Goal: Task Accomplishment & Management: Use online tool/utility

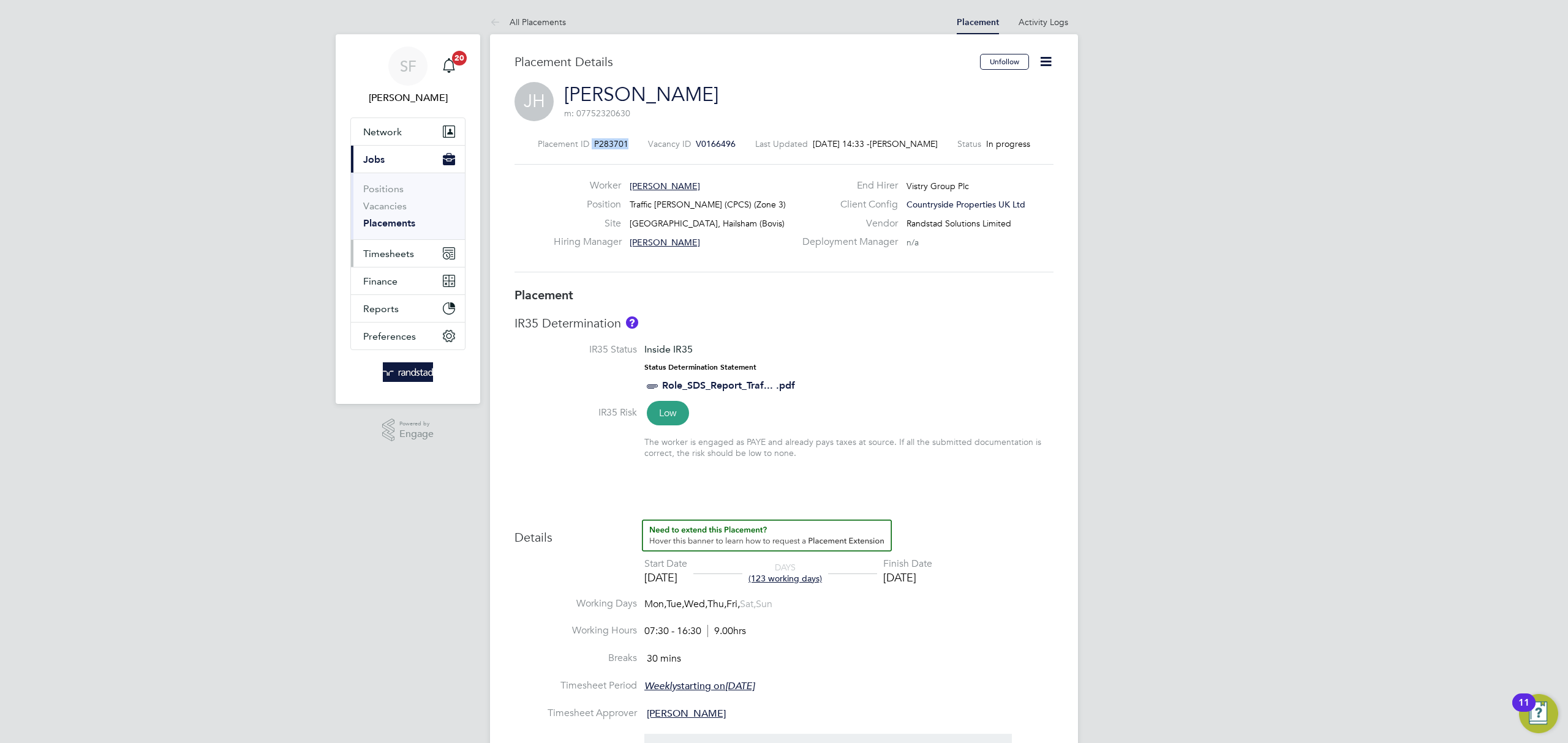
click at [398, 256] on span "Timesheets" at bounding box center [388, 254] width 51 height 12
click at [394, 217] on link "Timesheets" at bounding box center [388, 216] width 51 height 12
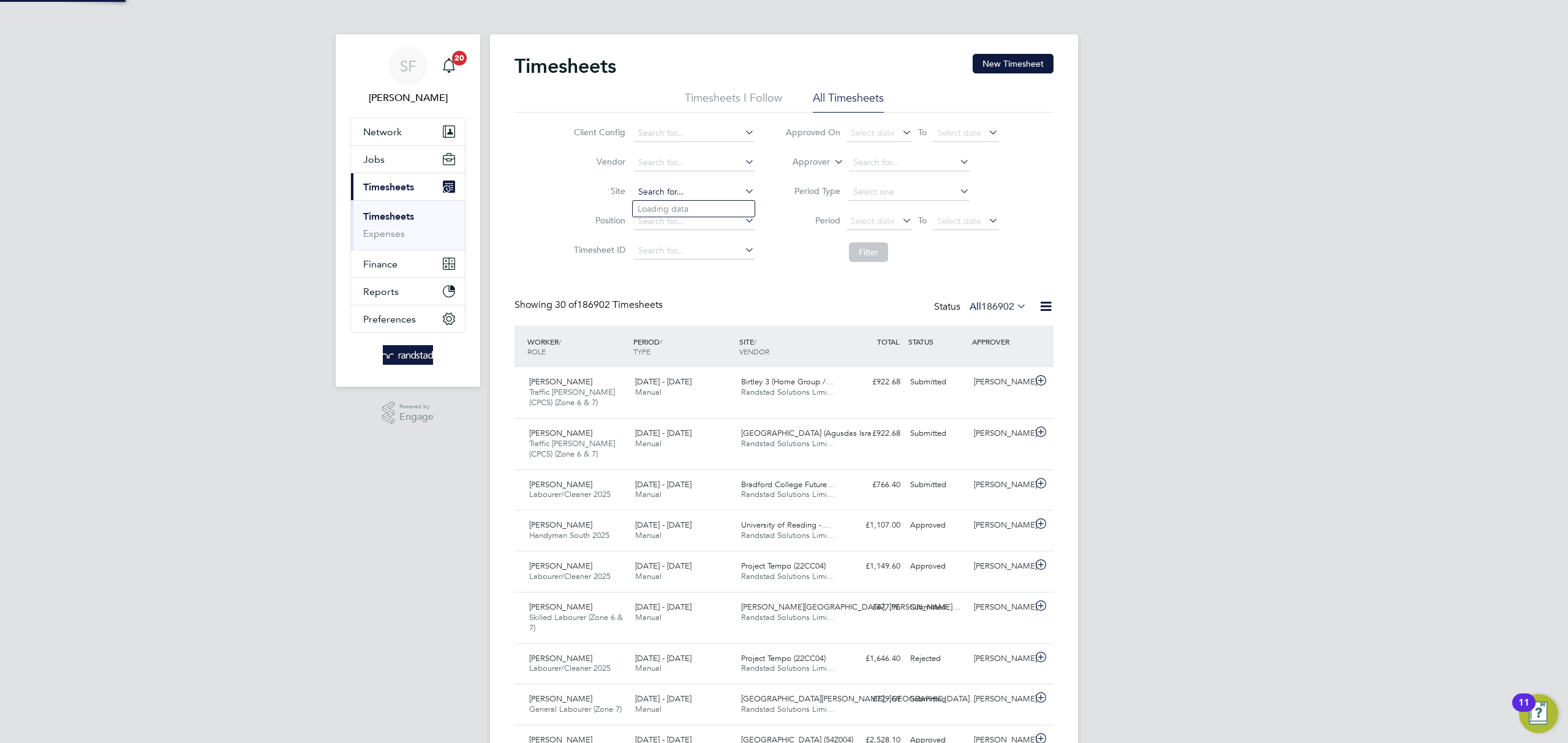
click at [658, 189] on input at bounding box center [694, 192] width 121 height 17
click at [671, 205] on li "[GEOGRAPHIC_DATA], [GEOGRAPHIC_DATA]" at bounding box center [711, 209] width 157 height 17
type input "[GEOGRAPHIC_DATA], [GEOGRAPHIC_DATA]"
click at [874, 249] on button "Filter" at bounding box center [869, 252] width 39 height 20
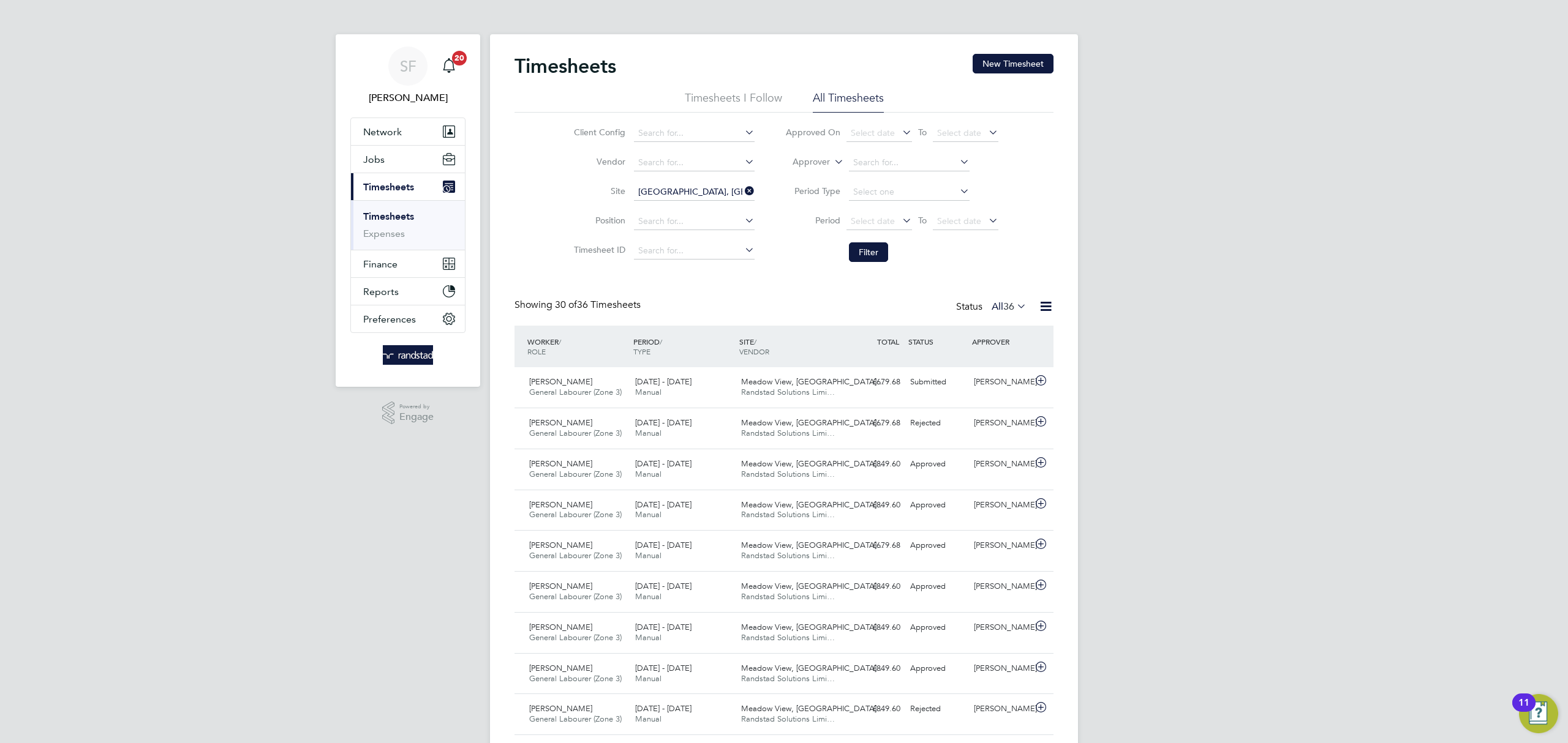
click at [742, 189] on icon at bounding box center [742, 191] width 0 height 17
click at [707, 192] on input at bounding box center [694, 192] width 121 height 17
click at [708, 202] on li "[GEOGRAPHIC_DATA], The Hindlands" at bounding box center [694, 209] width 122 height 17
type input "[GEOGRAPHIC_DATA], The Hindlands"
click at [884, 254] on button "Filter" at bounding box center [869, 252] width 39 height 20
